Goal: Complete application form

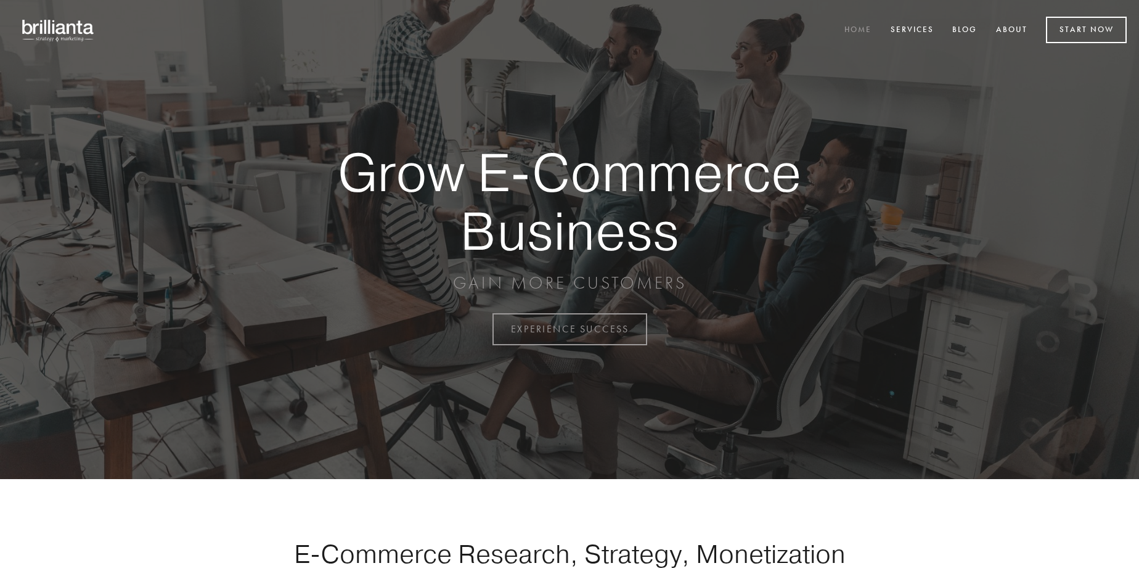
scroll to position [3231, 0]
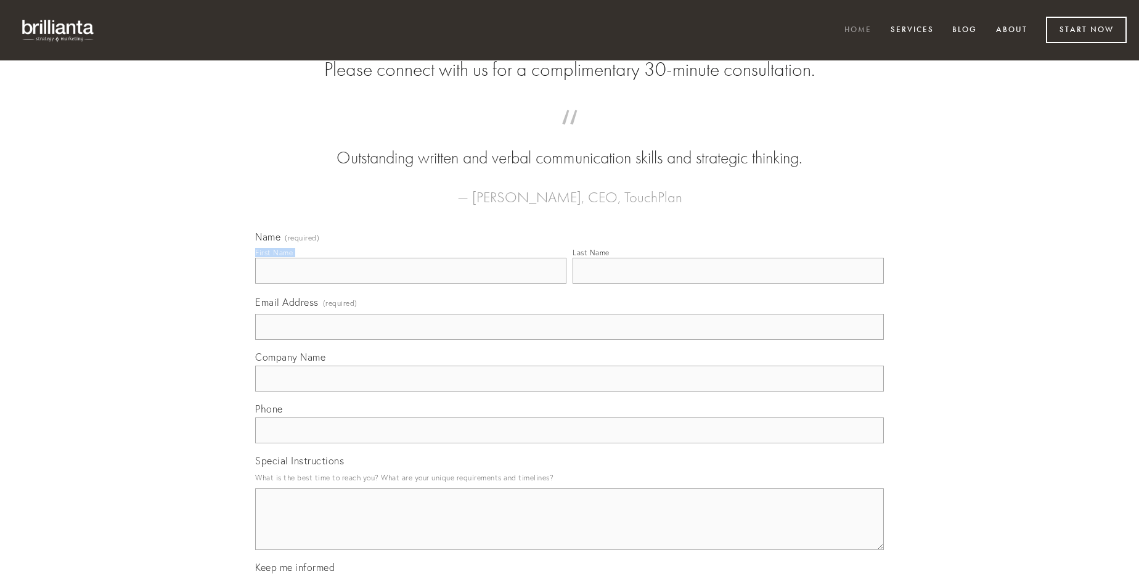
type input "[PERSON_NAME]"
click at [728, 284] on input "Last Name" at bounding box center [728, 271] width 311 height 26
type input "[PERSON_NAME]"
click at [570, 340] on input "Email Address (required)" at bounding box center [569, 327] width 629 height 26
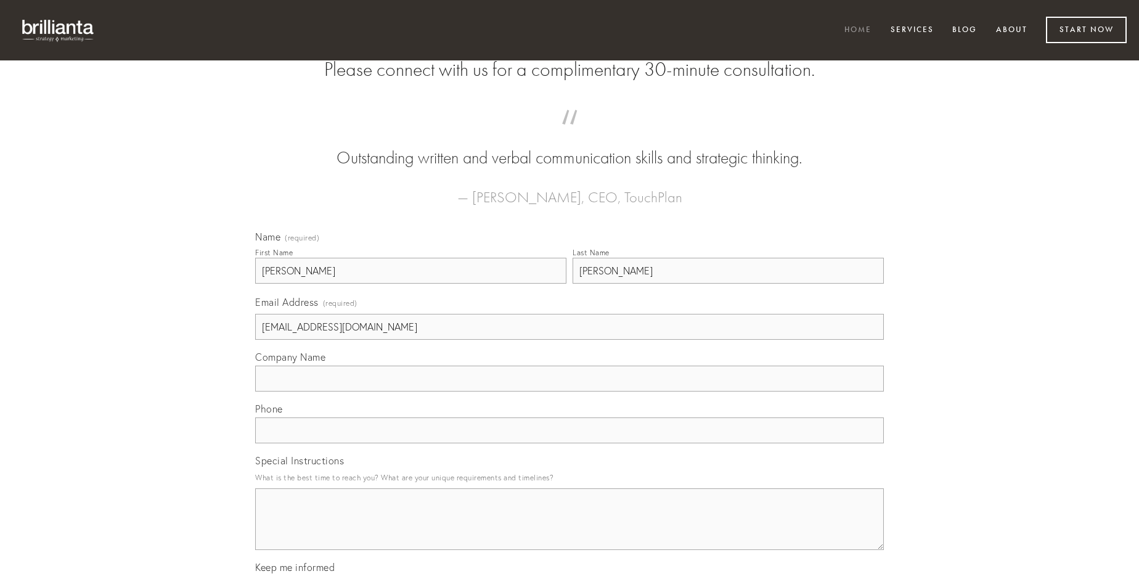
type input "[EMAIL_ADDRESS][DOMAIN_NAME]"
click at [570, 391] on input "Company Name" at bounding box center [569, 379] width 629 height 26
type input "tibi"
click at [570, 443] on input "text" at bounding box center [569, 430] width 629 height 26
click at [570, 530] on textarea "Special Instructions" at bounding box center [569, 519] width 629 height 62
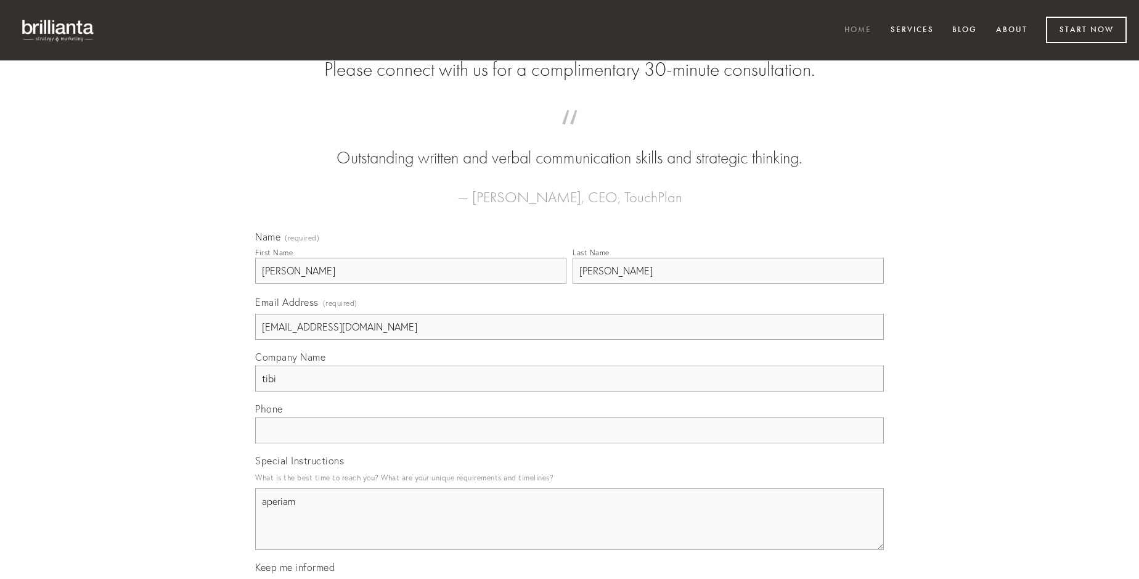
type textarea "aperiam"
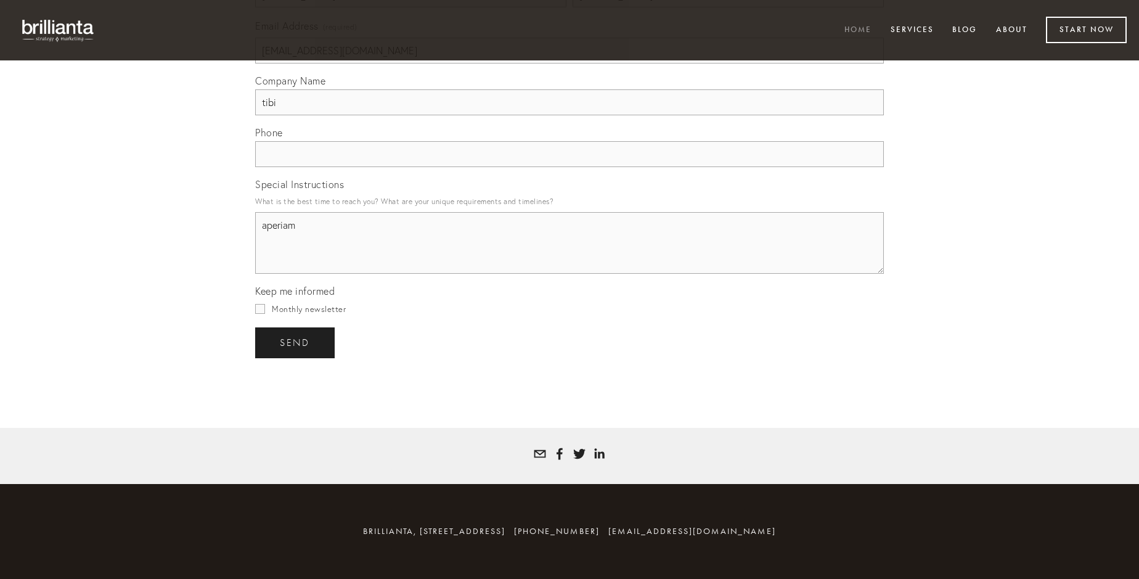
click at [296, 342] on span "send" at bounding box center [295, 342] width 30 height 11
